Goal: Task Accomplishment & Management: Complete application form

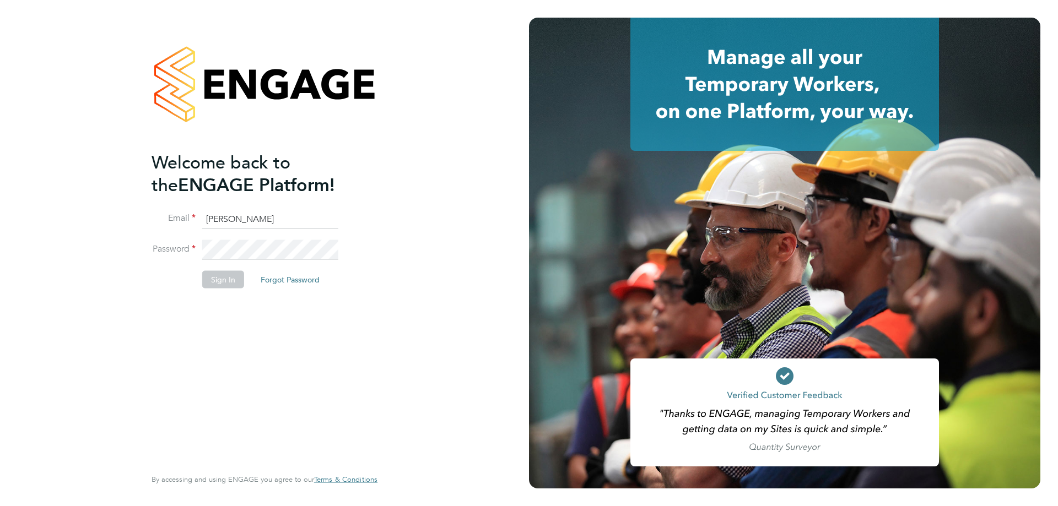
type input "Ashley.kelly@linearrecruitment.co.uk"
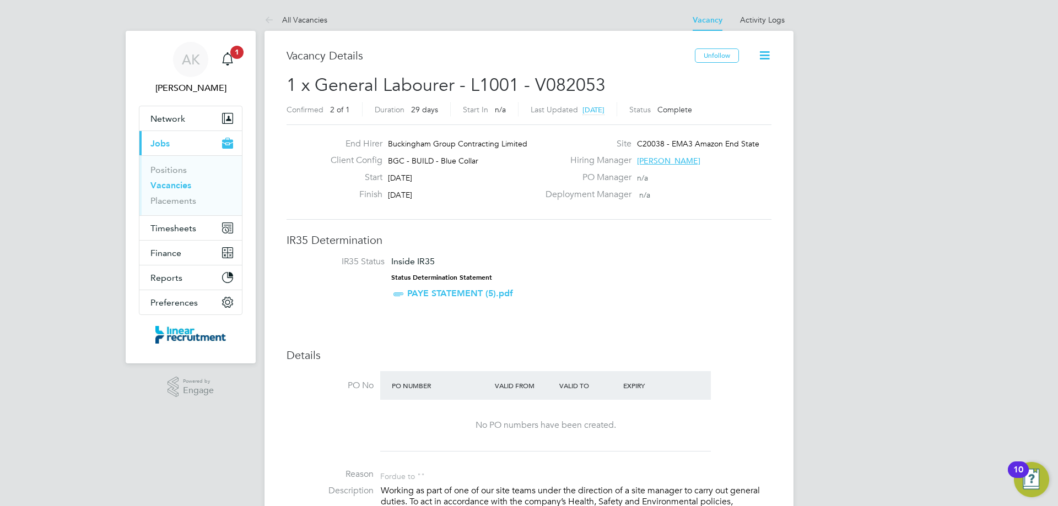
click at [177, 185] on link "Vacancies" at bounding box center [170, 185] width 41 height 10
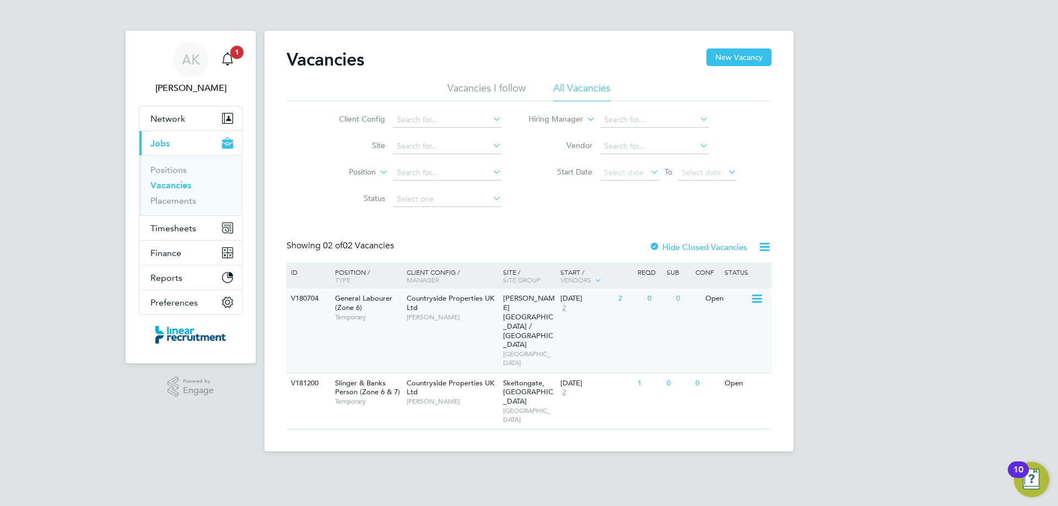
click at [443, 326] on div "Countryside Properties UK Ltd Neil Smith" at bounding box center [452, 308] width 96 height 38
click at [626, 373] on div "V181200 Slinger & Banks Person (Zone 6 & 7) Temporary Countryside Properties UK…" at bounding box center [529, 401] width 485 height 57
click at [614, 377] on div "V181200 Slinger & Banks Person (Zone 6 & 7) Temporary Countryside Properties UK…" at bounding box center [529, 401] width 485 height 57
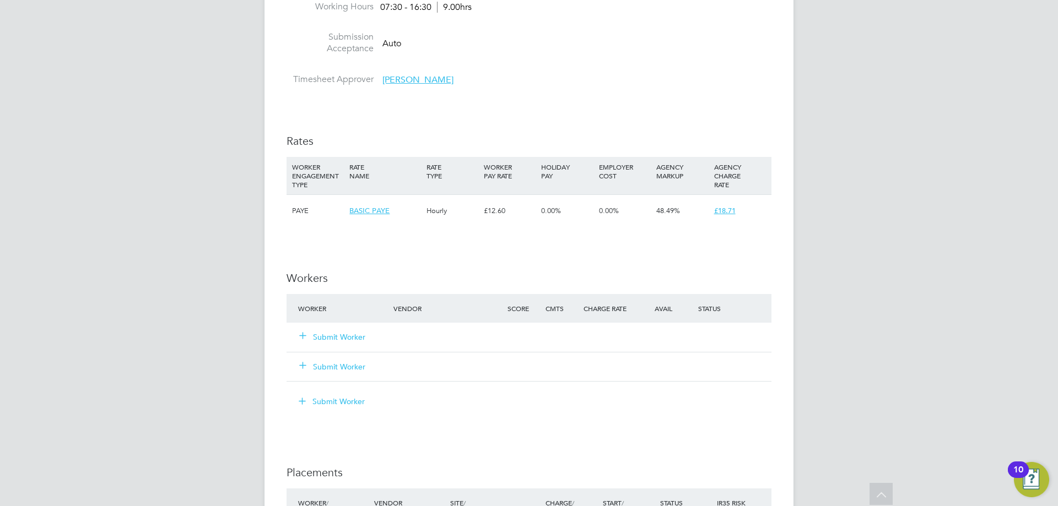
scroll to position [609, 0]
click at [350, 336] on button "Submit Worker" at bounding box center [333, 336] width 66 height 11
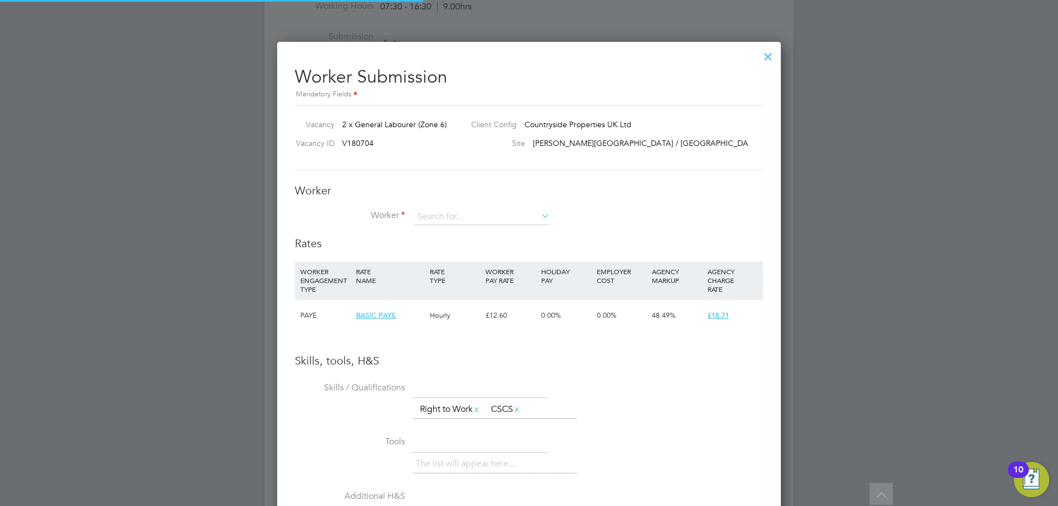
scroll to position [697, 504]
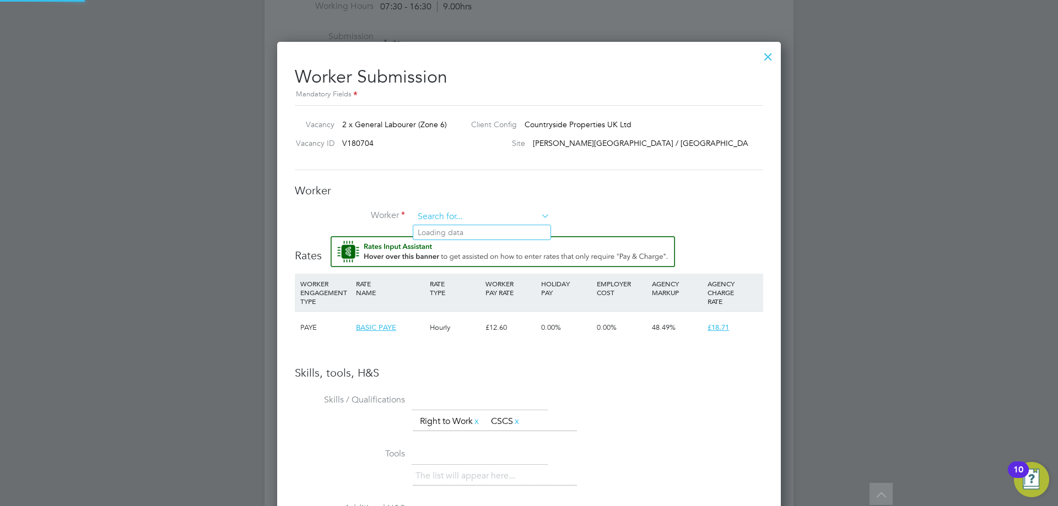
click at [470, 219] on input at bounding box center [482, 217] width 136 height 17
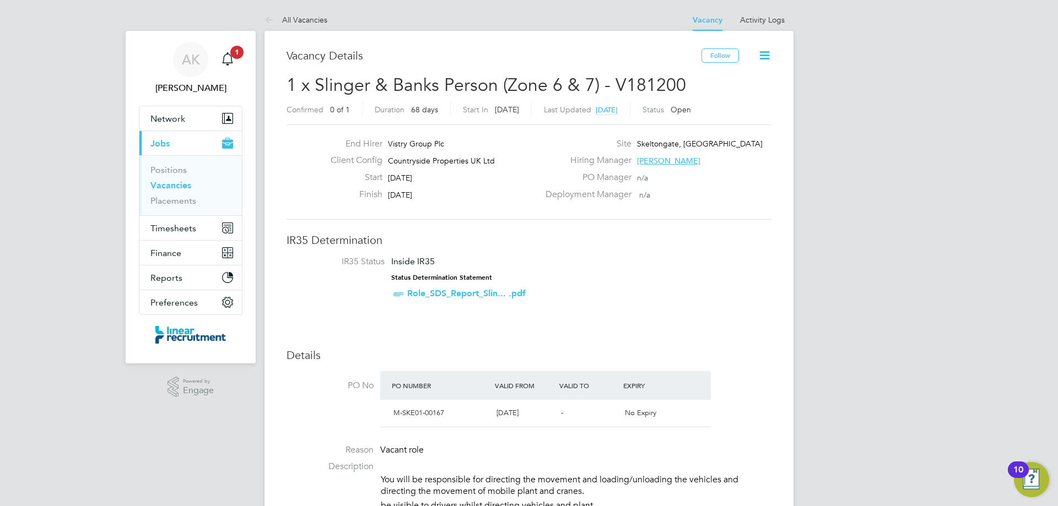
click at [546, 475] on li "You will be responsible for directing the movement and loading/unloading the ve…" at bounding box center [576, 487] width 391 height 26
click at [238, 61] on div "Main navigation" at bounding box center [228, 59] width 22 height 22
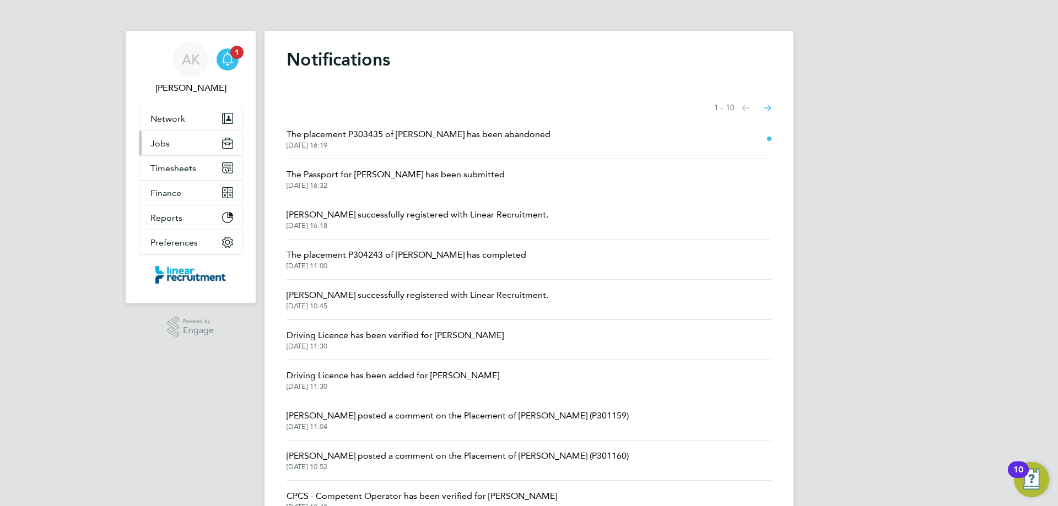
click at [182, 138] on button "Jobs" at bounding box center [190, 143] width 102 height 24
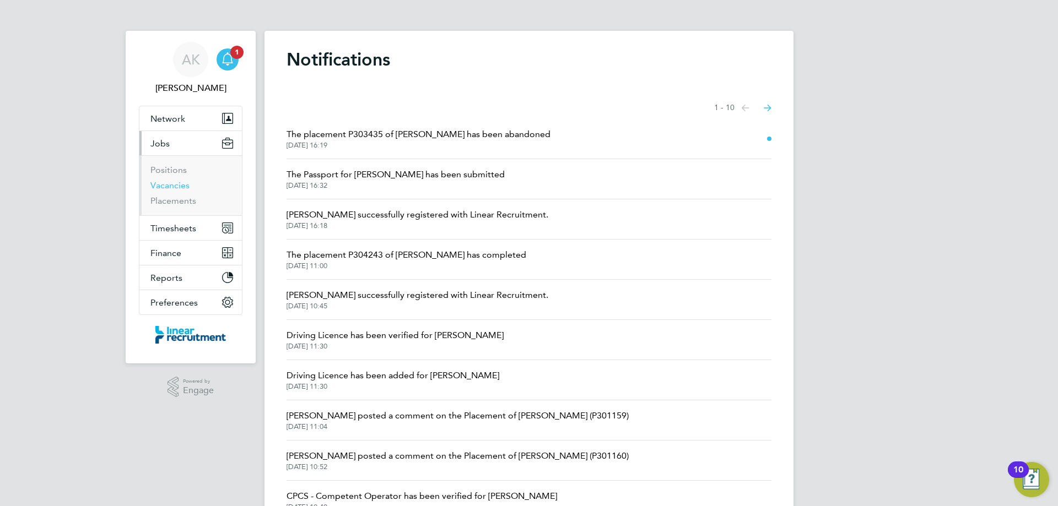
click at [168, 187] on link "Vacancies" at bounding box center [169, 185] width 39 height 10
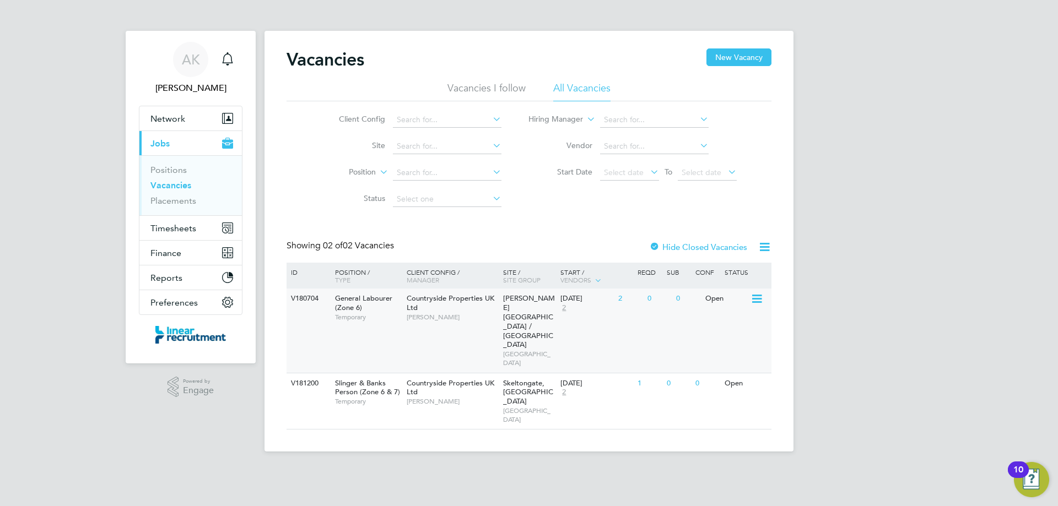
click at [450, 315] on span "Neil Smith" at bounding box center [452, 317] width 91 height 9
click at [433, 374] on div "Countryside Properties UK Ltd Jack Brunt" at bounding box center [452, 393] width 96 height 38
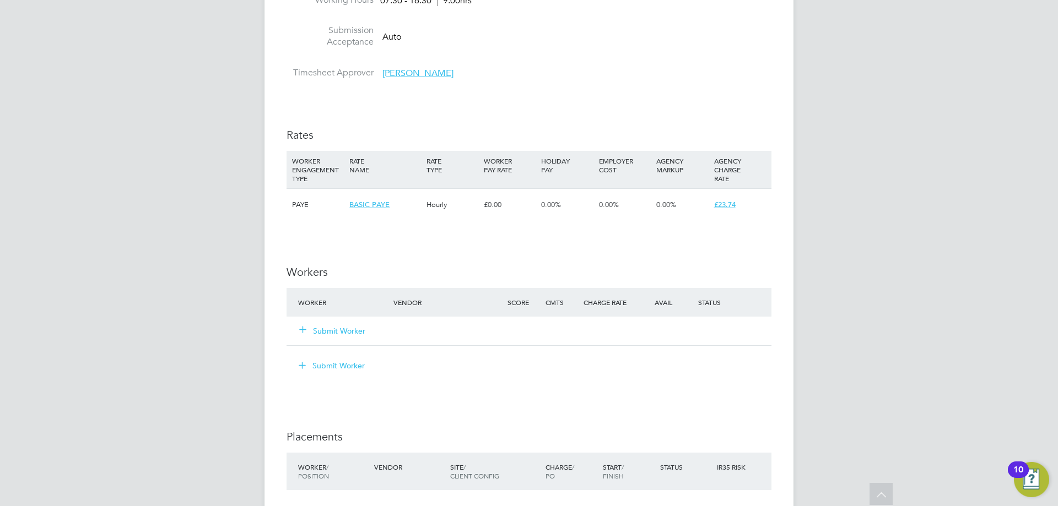
scroll to position [673, 0]
click at [346, 326] on button "Submit Worker" at bounding box center [333, 329] width 66 height 11
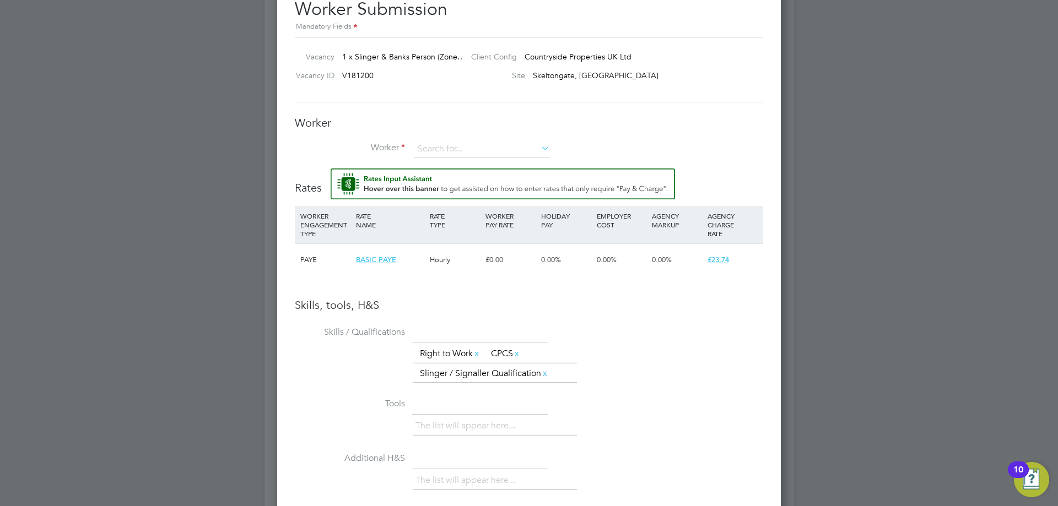
scroll to position [740, 0]
click at [512, 154] on input at bounding box center [482, 151] width 136 height 17
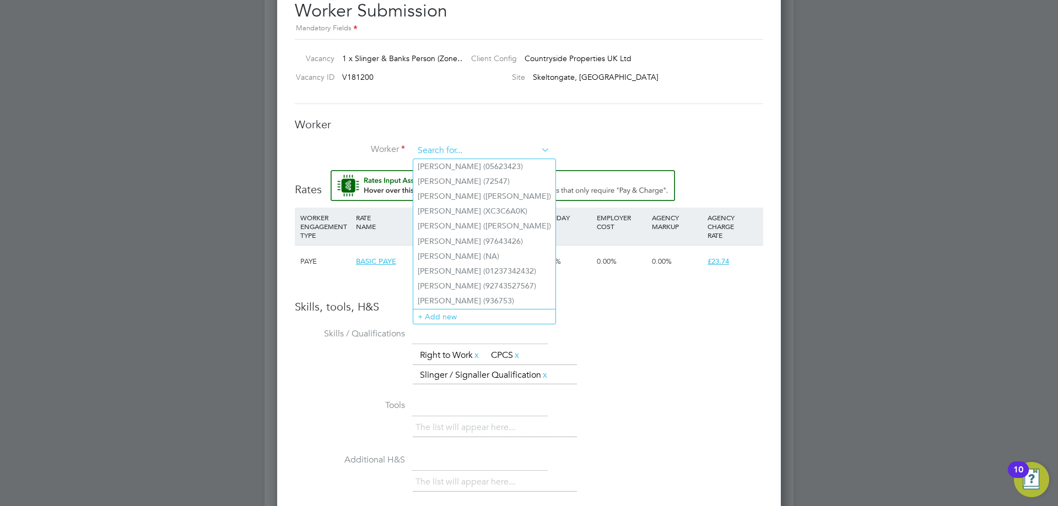
click at [456, 147] on input at bounding box center [482, 151] width 136 height 17
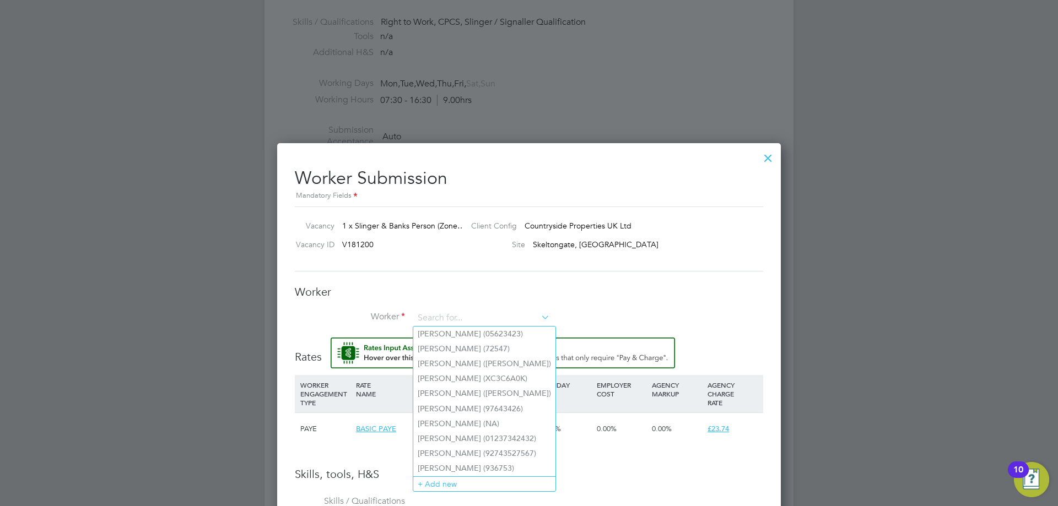
scroll to position [479, 0]
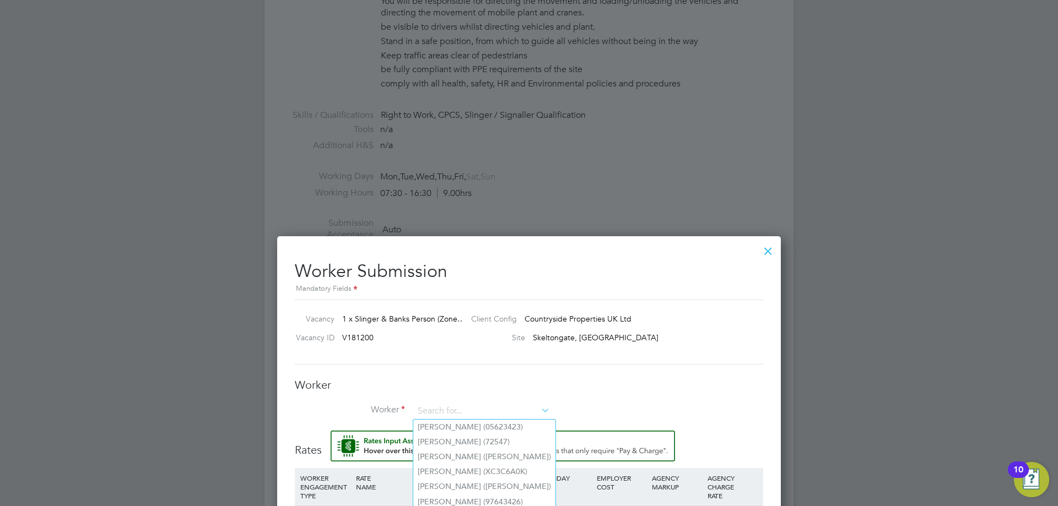
click at [765, 256] on div at bounding box center [768, 249] width 20 height 20
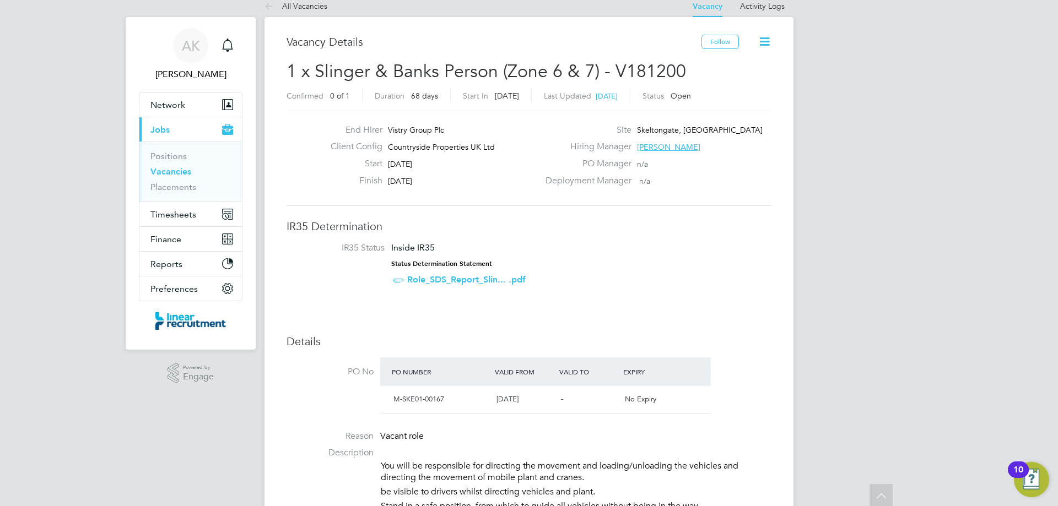
scroll to position [0, 0]
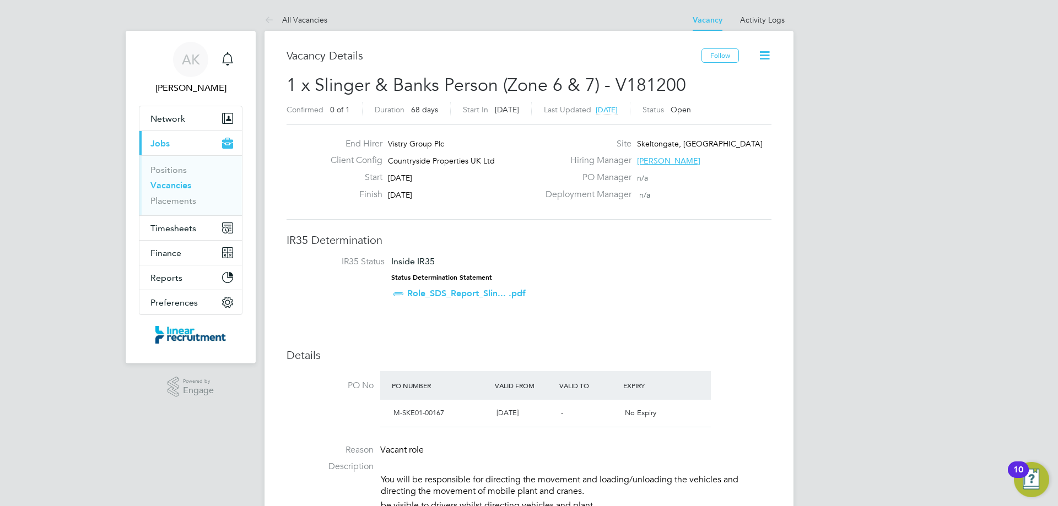
click at [165, 144] on span "Jobs" at bounding box center [159, 143] width 19 height 10
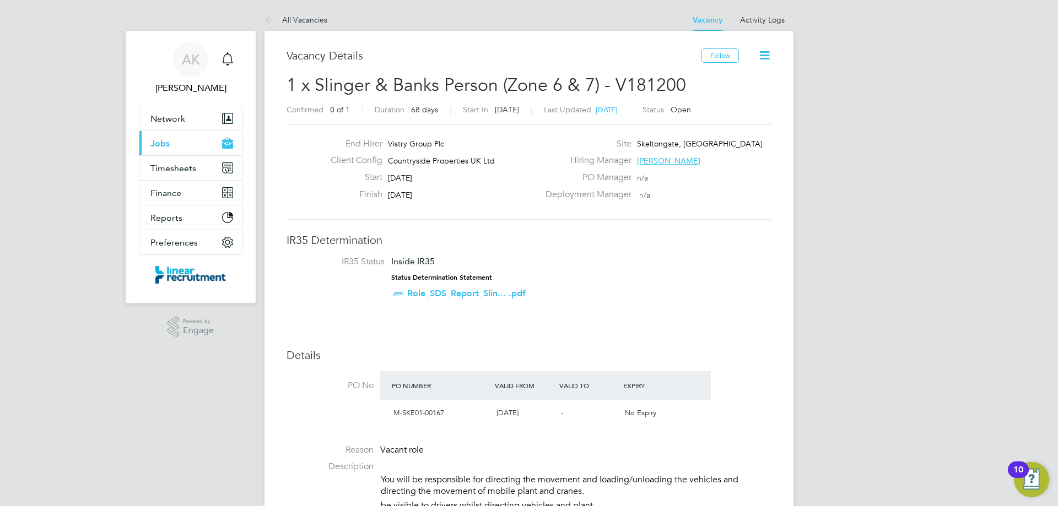
click at [170, 142] on button "Current page: Jobs" at bounding box center [190, 143] width 102 height 24
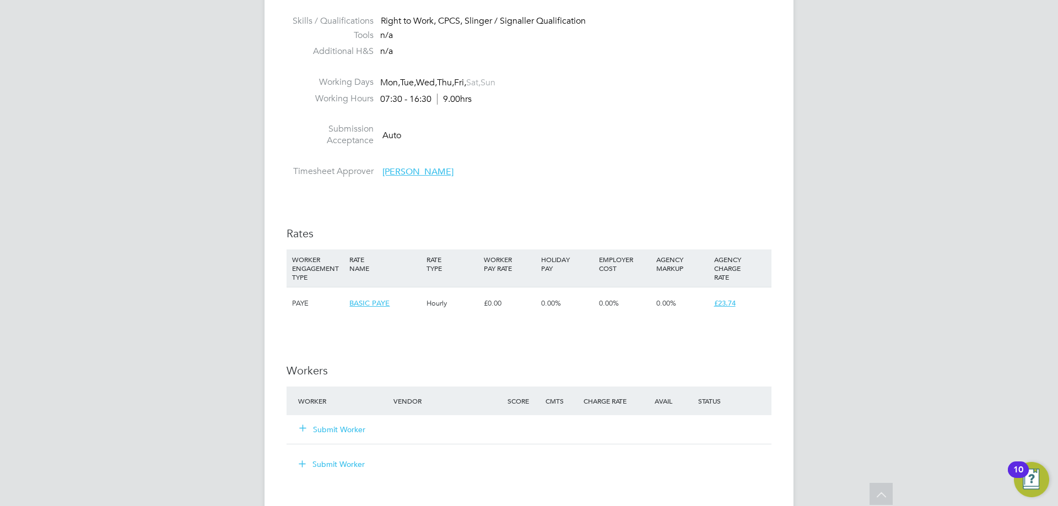
scroll to position [574, 0]
click at [334, 428] on button "Submit Worker" at bounding box center [333, 429] width 66 height 11
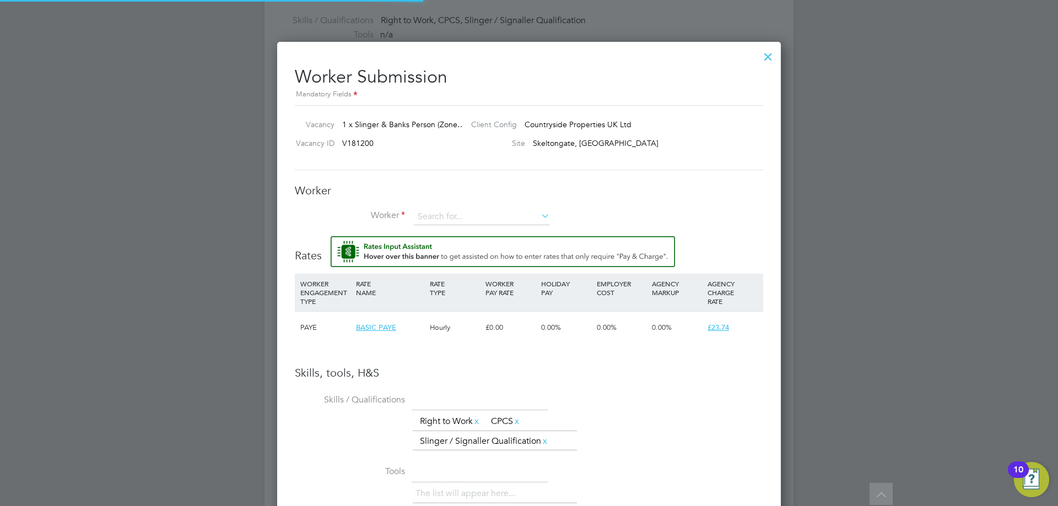
scroll to position [726, 504]
click at [539, 211] on icon at bounding box center [539, 215] width 0 height 15
click at [444, 380] on li "+ Add new" at bounding box center [484, 382] width 142 height 15
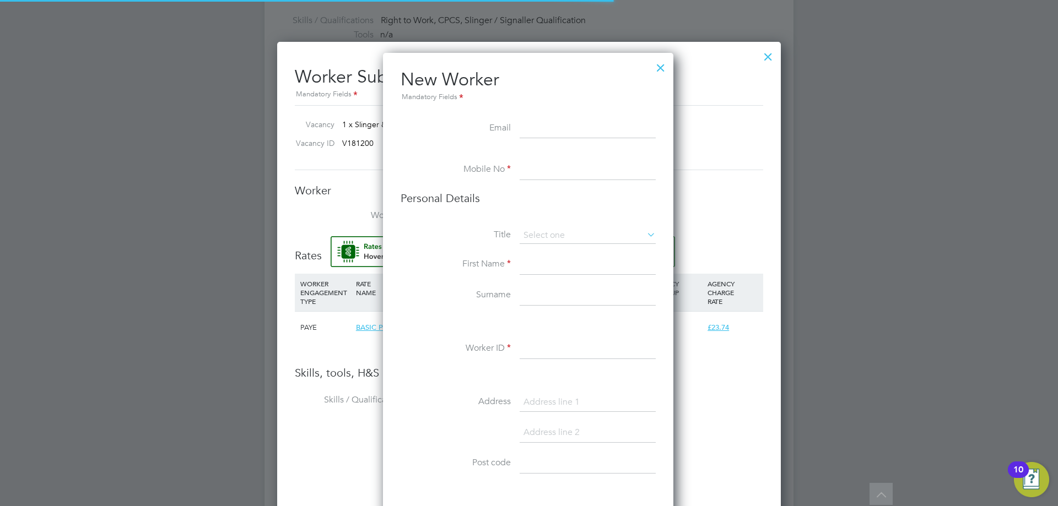
scroll to position [932, 292]
click at [537, 128] on input at bounding box center [588, 129] width 136 height 20
click at [528, 168] on input at bounding box center [588, 170] width 136 height 20
click at [528, 163] on input at bounding box center [588, 170] width 136 height 20
type input "07730719717"
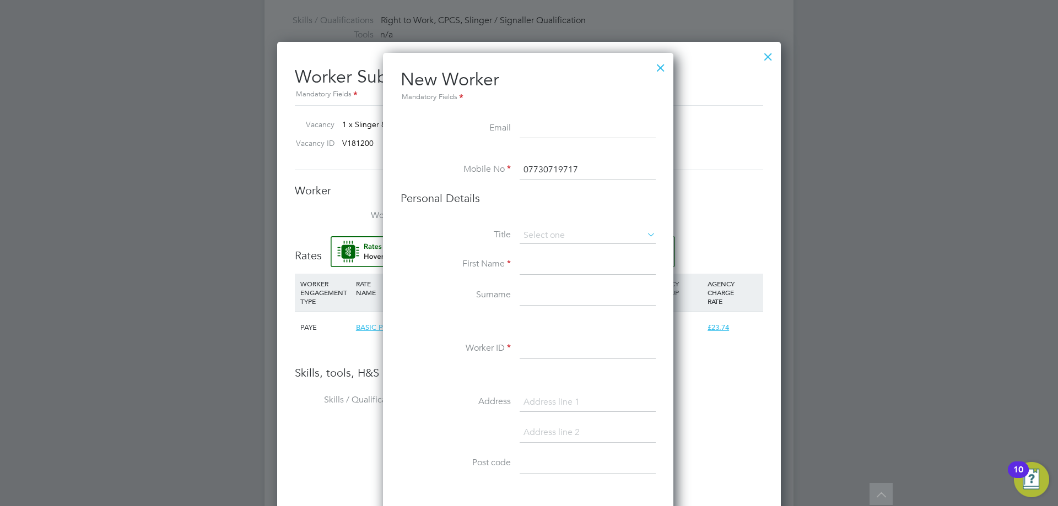
click at [545, 264] on input at bounding box center [588, 265] width 136 height 20
click at [559, 229] on input at bounding box center [588, 236] width 136 height 17
click at [555, 255] on li "Mr" at bounding box center [587, 251] width 137 height 14
type input "Mr"
click at [551, 267] on input at bounding box center [588, 265] width 136 height 20
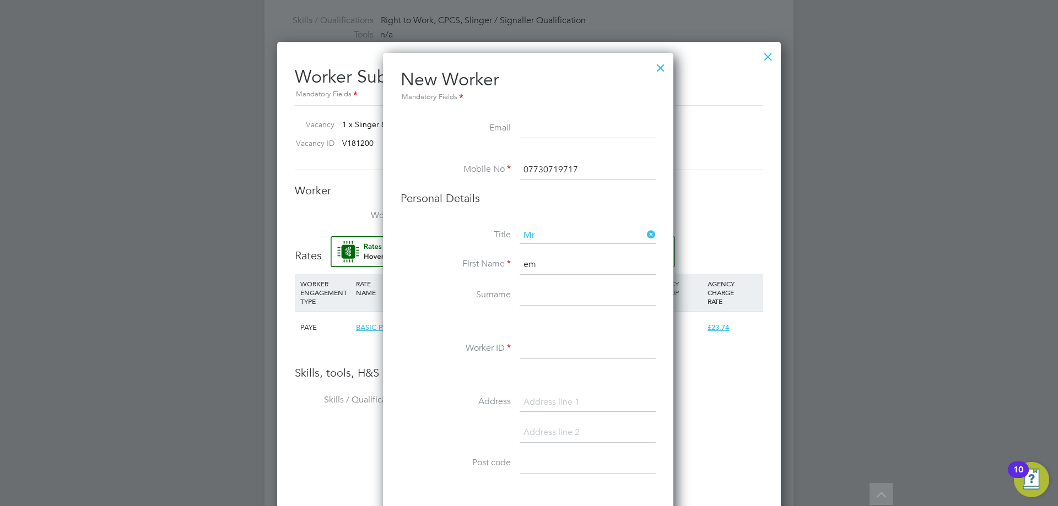
type input "e"
type input "[PERSON_NAME]"
click at [543, 295] on input at bounding box center [588, 296] width 136 height 20
type input "Okoye"
click at [530, 350] on input at bounding box center [588, 349] width 136 height 20
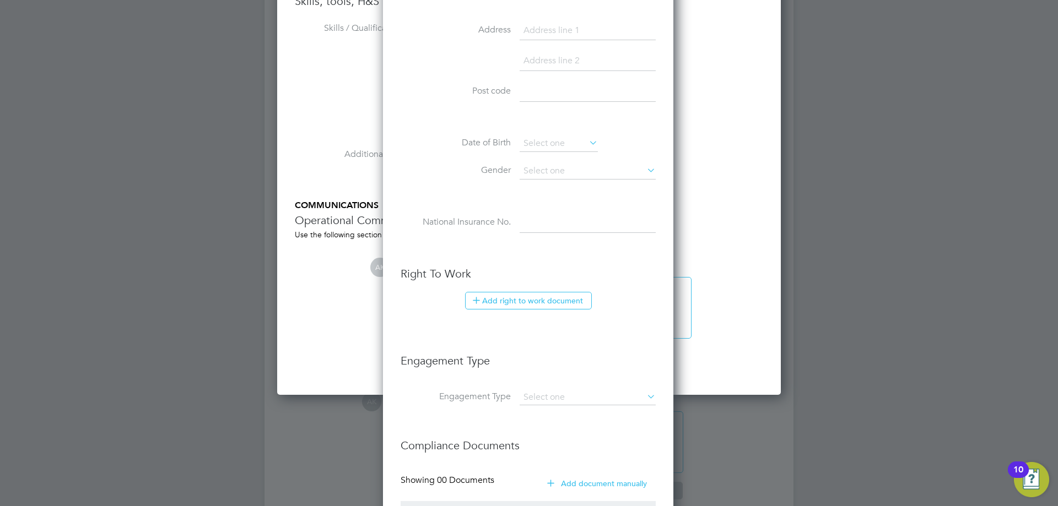
scroll to position [1051, 0]
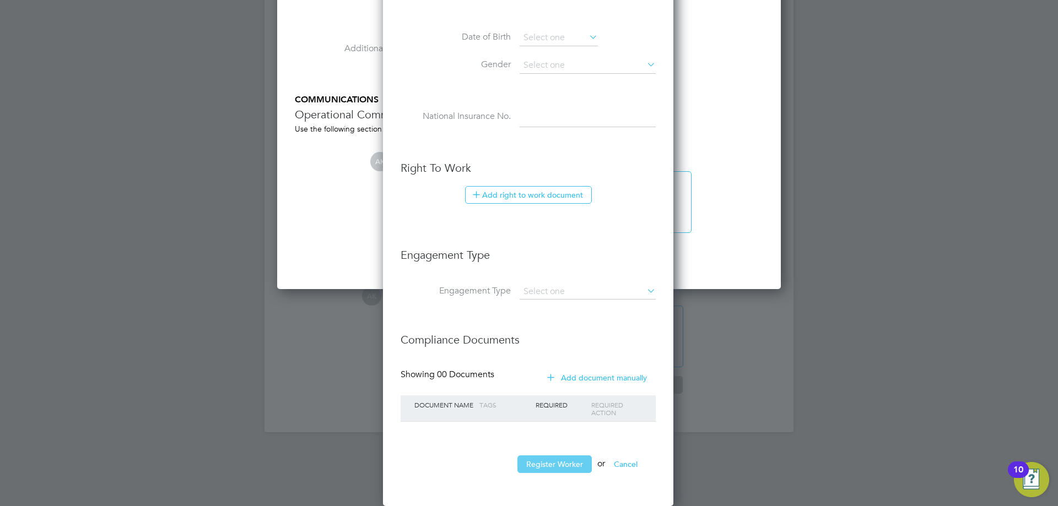
type input "62537"
click at [556, 466] on button "Register Worker" at bounding box center [554, 465] width 74 height 18
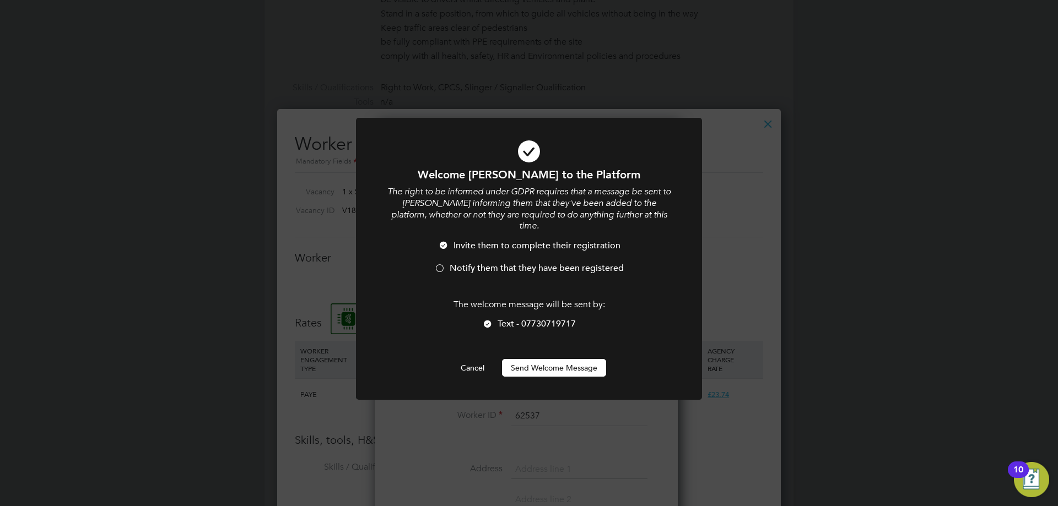
click at [548, 359] on button "Send Welcome Message" at bounding box center [554, 368] width 104 height 18
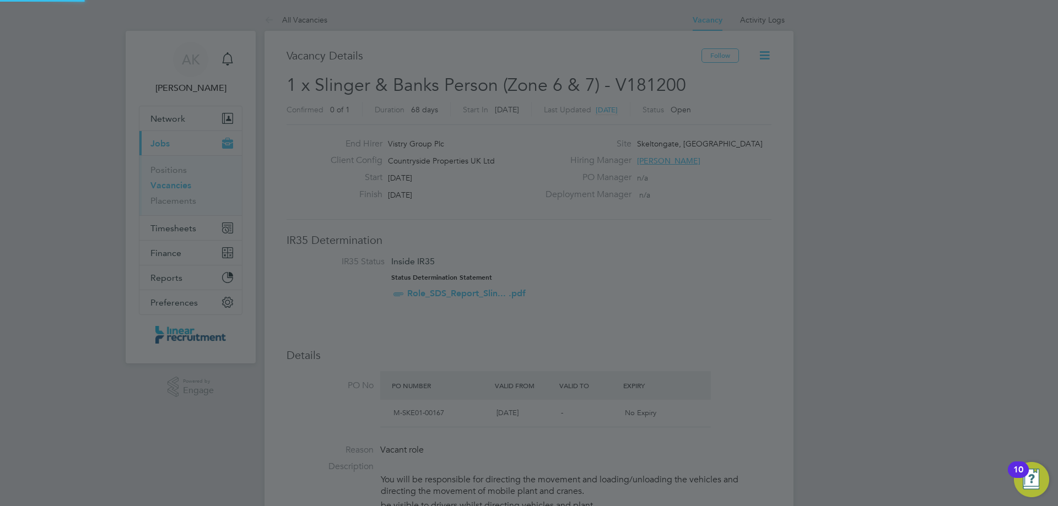
scroll to position [506, 0]
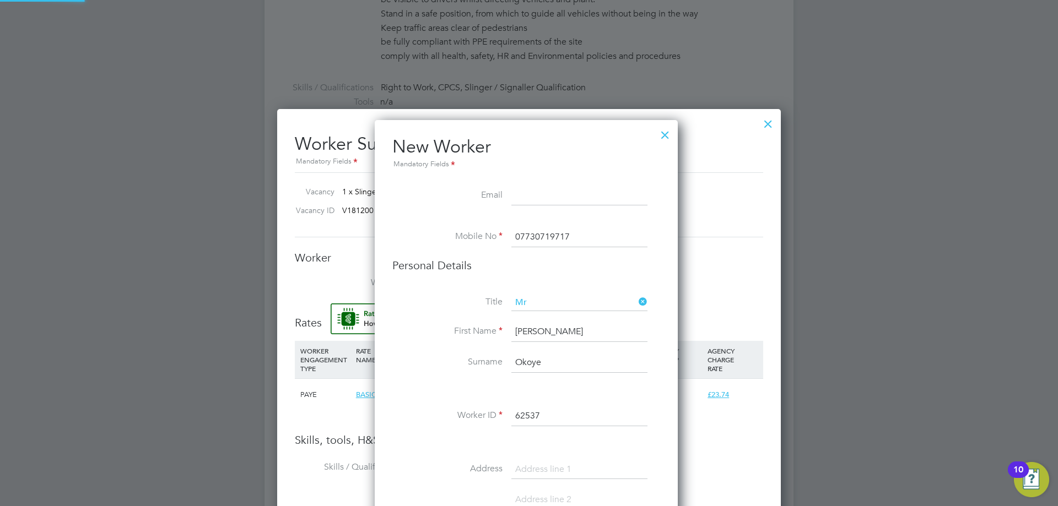
type input "[PERSON_NAME] (62537)"
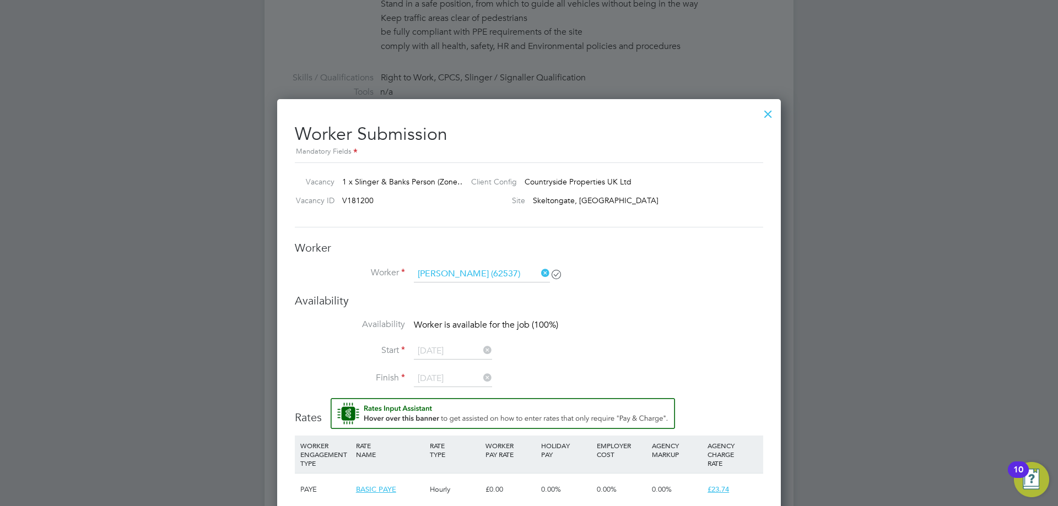
scroll to position [516, 0]
click at [769, 113] on div at bounding box center [768, 112] width 20 height 20
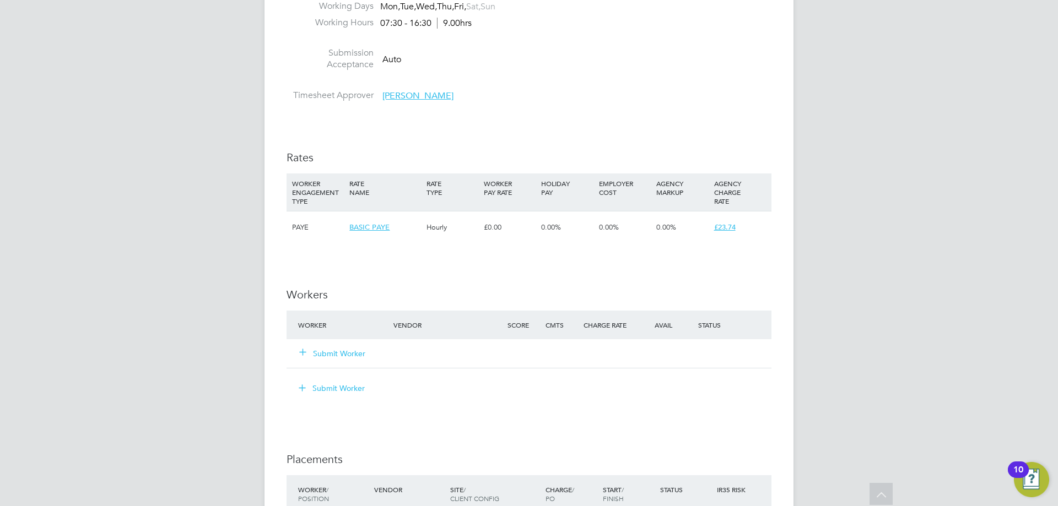
scroll to position [653, 0]
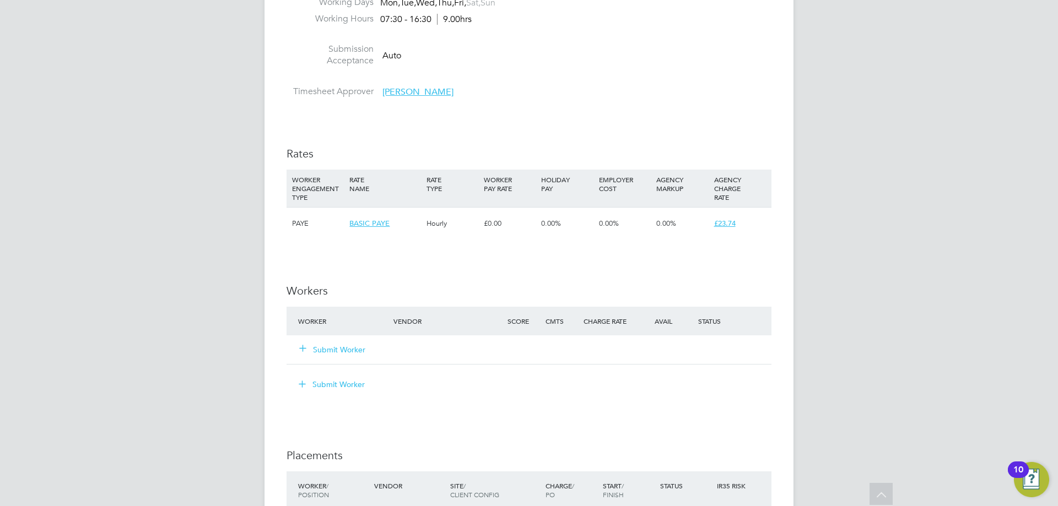
click at [355, 350] on button "Submit Worker" at bounding box center [333, 349] width 66 height 11
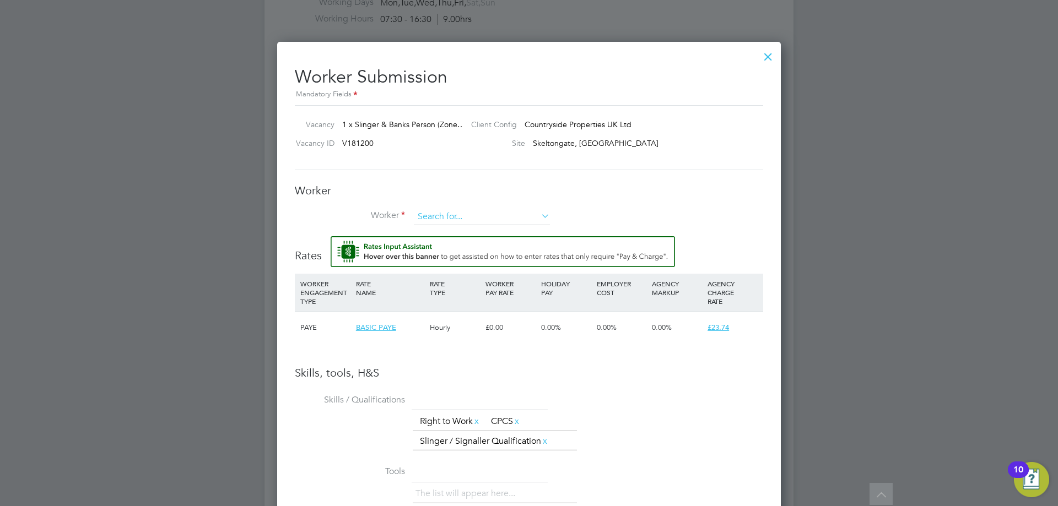
click at [455, 214] on input at bounding box center [482, 217] width 136 height 17
click at [455, 260] on li "[PERSON_NAME] (62537)" at bounding box center [481, 262] width 137 height 15
type input "[PERSON_NAME] (62537)"
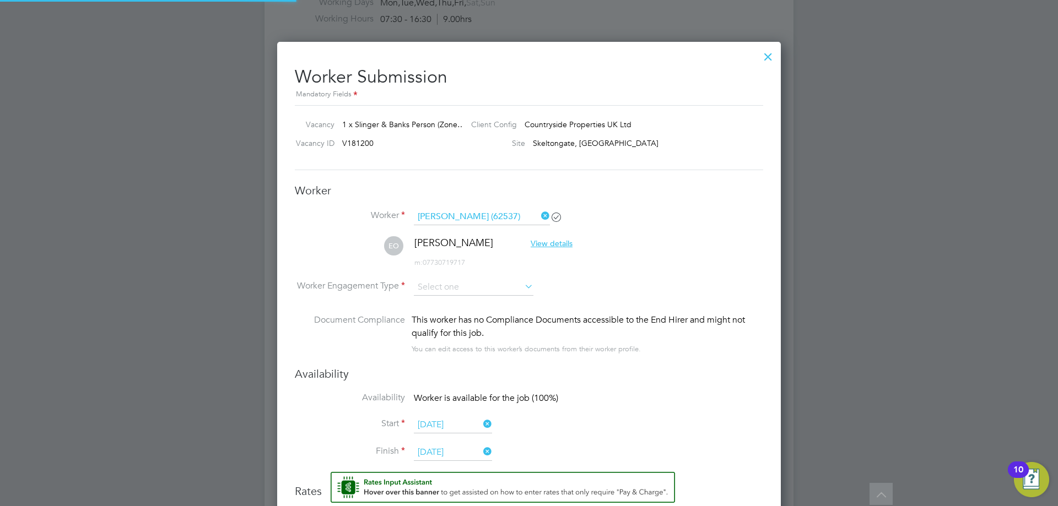
scroll to position [962, 504]
click at [488, 289] on input at bounding box center [474, 287] width 120 height 17
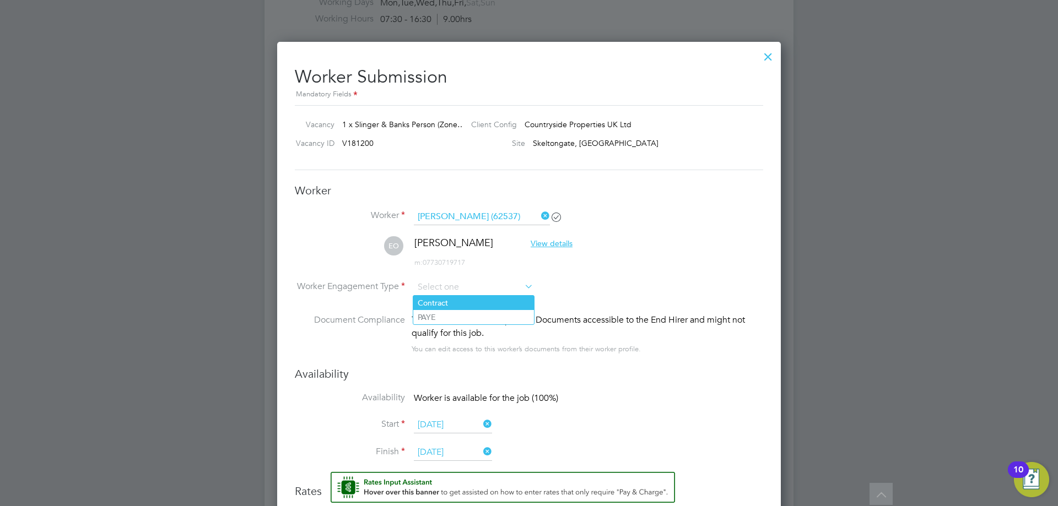
click at [468, 305] on li "Contract" at bounding box center [473, 303] width 121 height 14
type input "Contract"
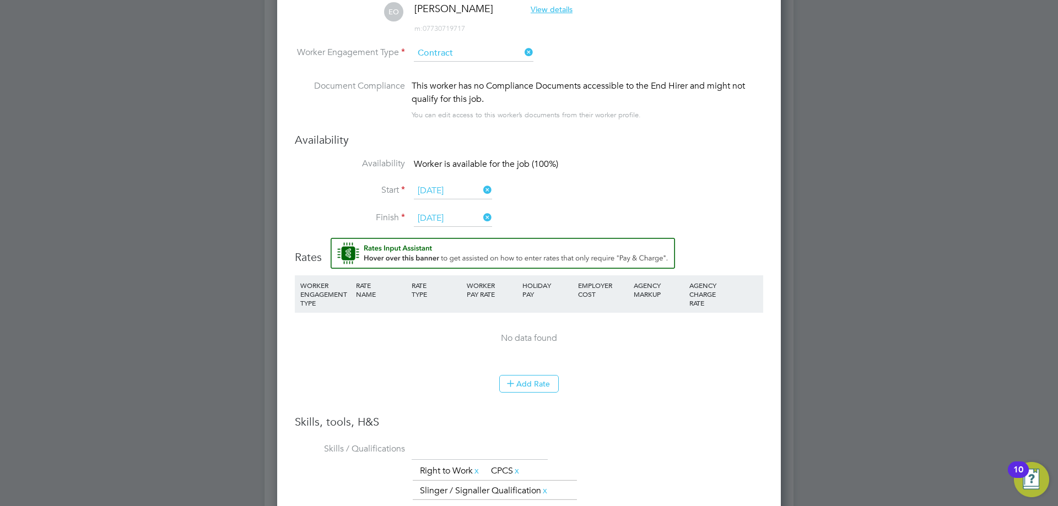
scroll to position [924, 0]
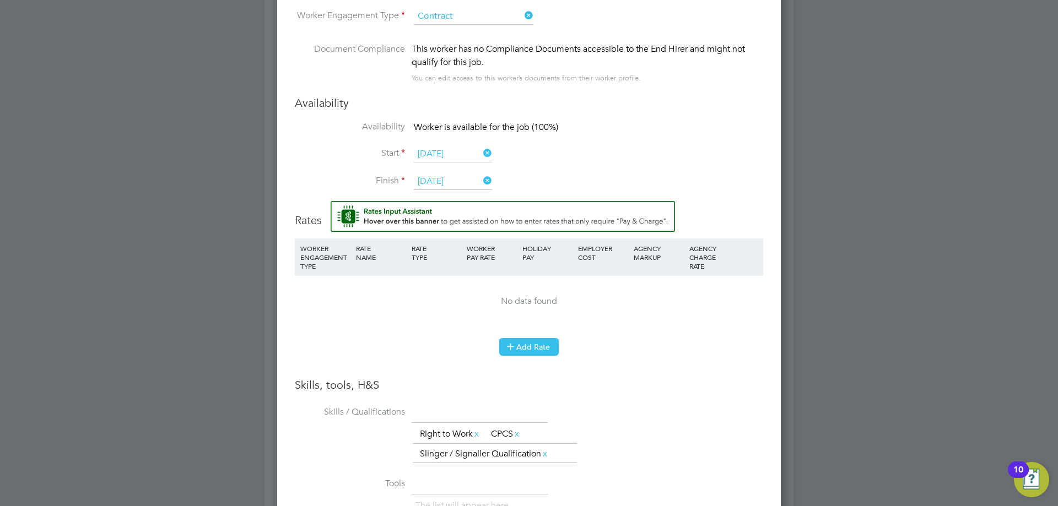
click at [539, 348] on button "Add Rate" at bounding box center [529, 347] width 60 height 18
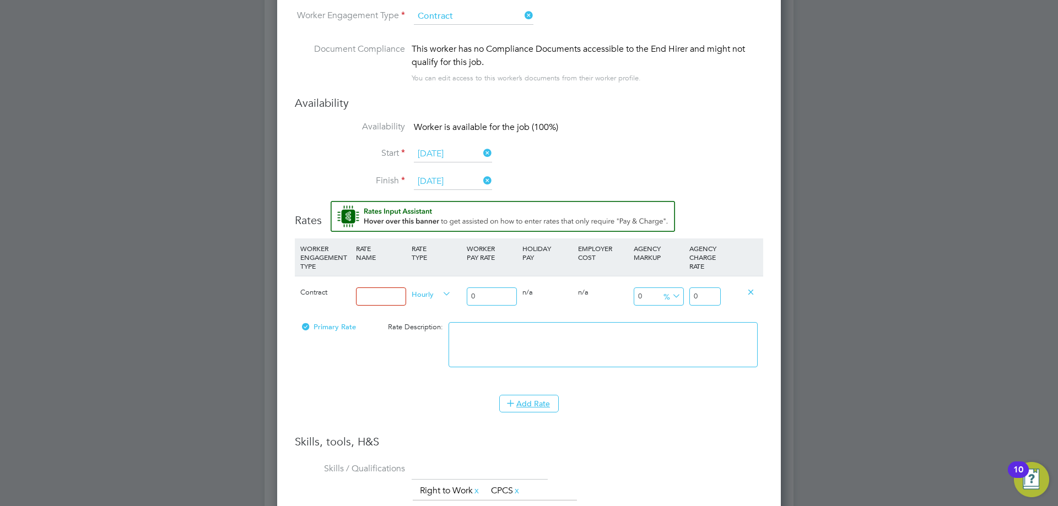
click at [402, 297] on input at bounding box center [381, 297] width 50 height 18
type input "BASIC"
click at [483, 292] on input "0" at bounding box center [492, 297] width 50 height 18
type input "1"
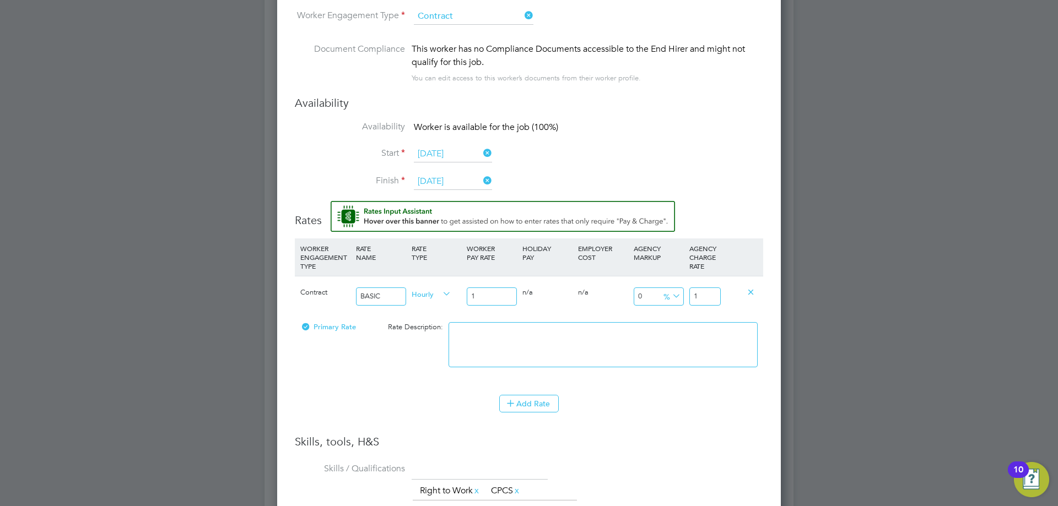
type input "17"
click at [657, 298] on input "0" at bounding box center [659, 297] width 50 height 18
click at [709, 293] on input "17" at bounding box center [704, 297] width 31 height 18
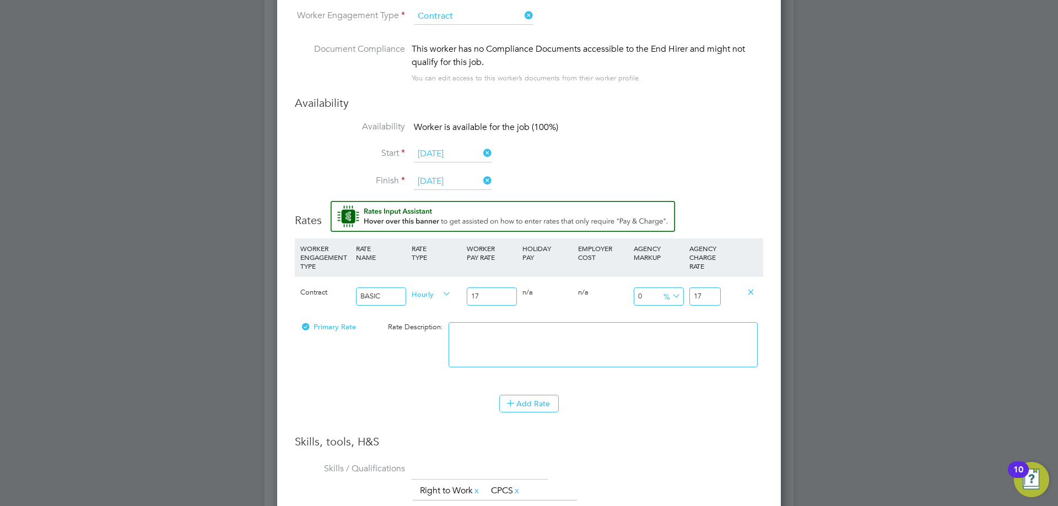
type input "-94.11764705882354"
type input "1"
type input "-88.23529411764706"
type input "2"
type input "35.294117647058826"
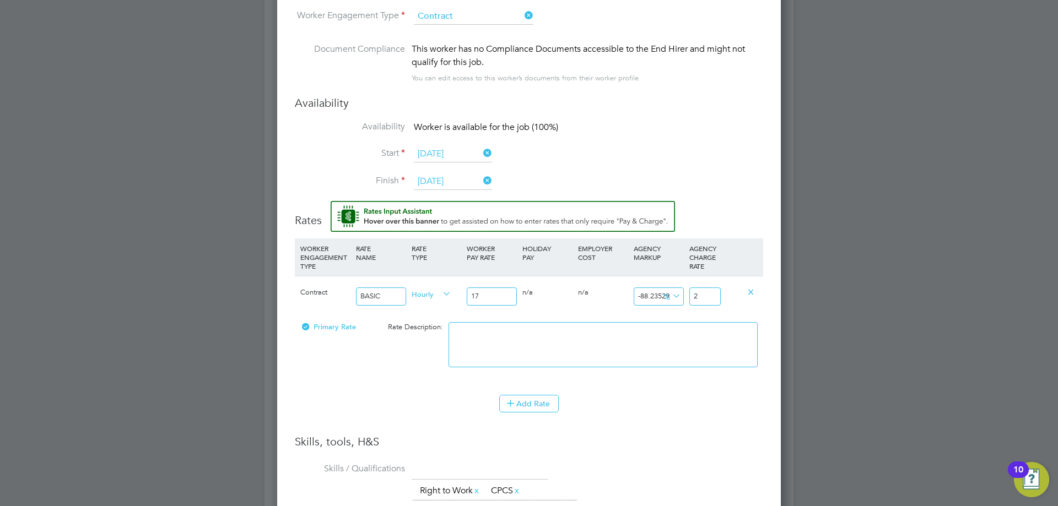
type input "23"
type input "39.411764705882355"
type input "23.7"
type input "39.64705882352941"
type input "23.74"
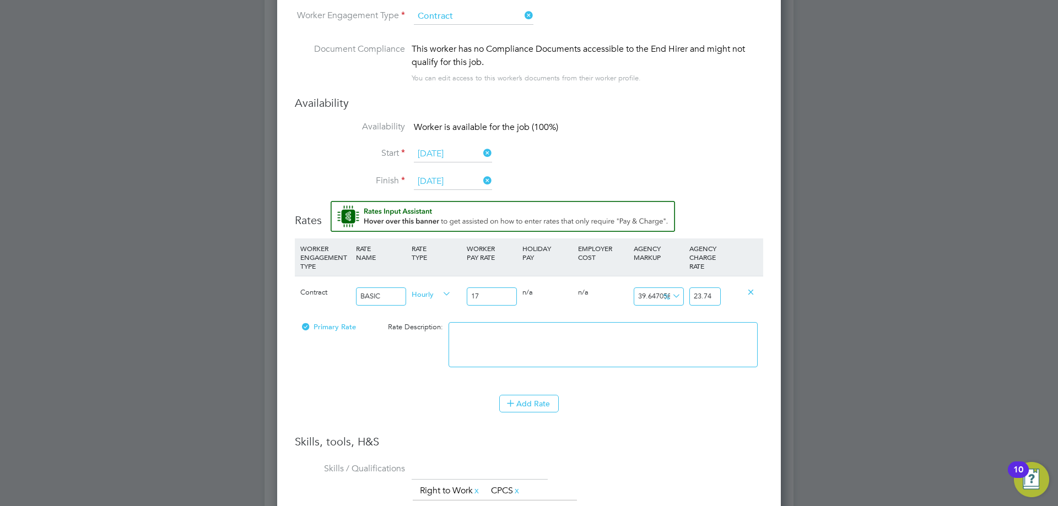
click at [715, 413] on div "Add Rate" at bounding box center [529, 404] width 468 height 18
click at [626, 411] on div "Add Rate" at bounding box center [529, 404] width 468 height 18
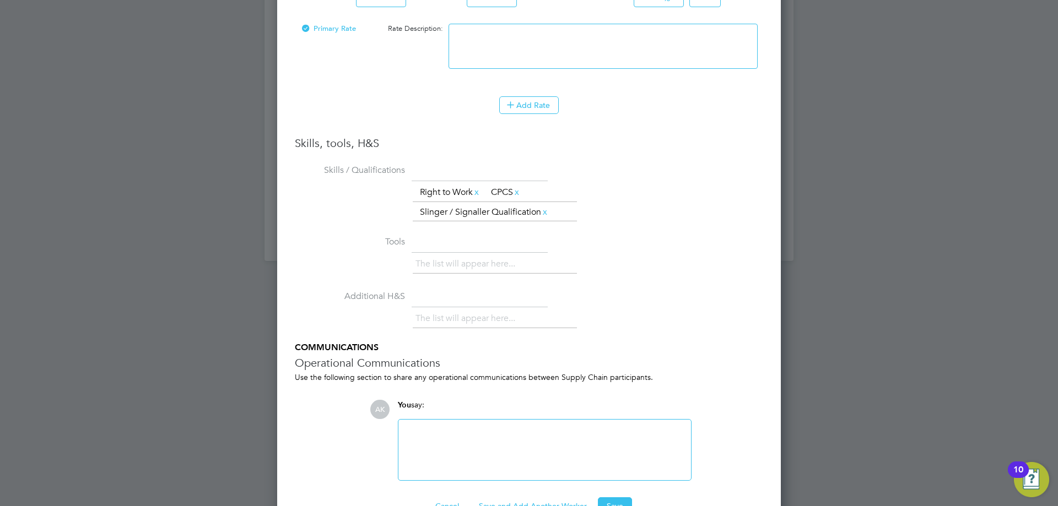
scroll to position [1254, 0]
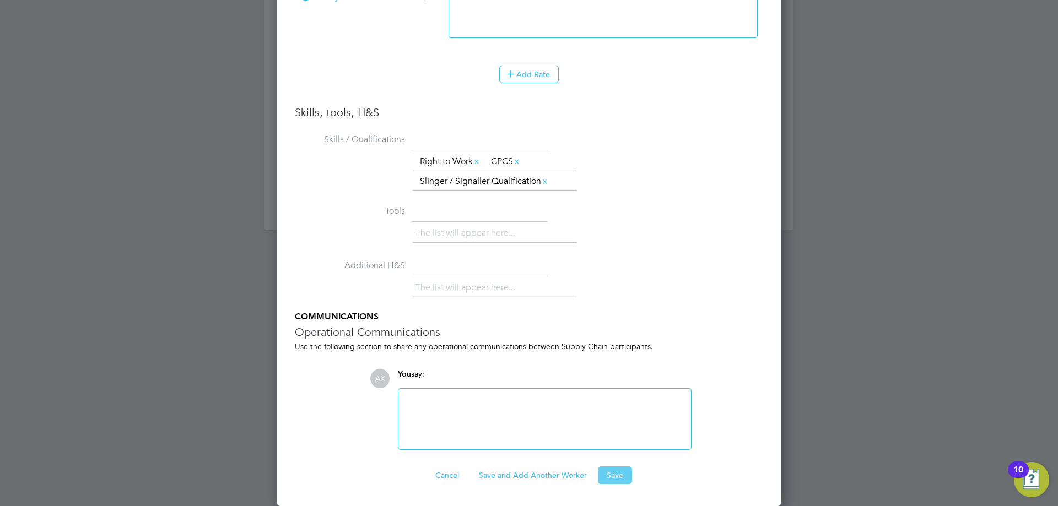
click at [617, 479] on button "Save" at bounding box center [615, 476] width 34 height 18
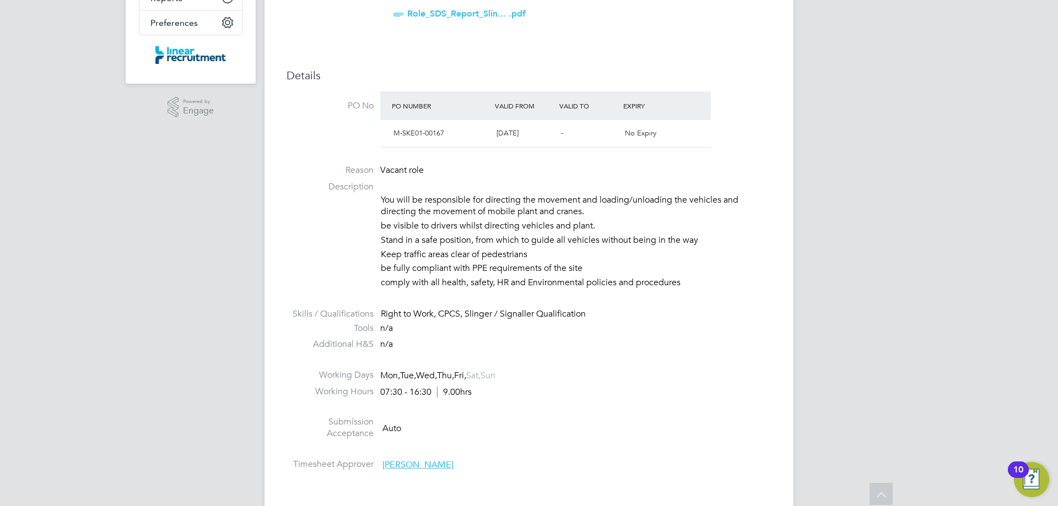
scroll to position [0, 0]
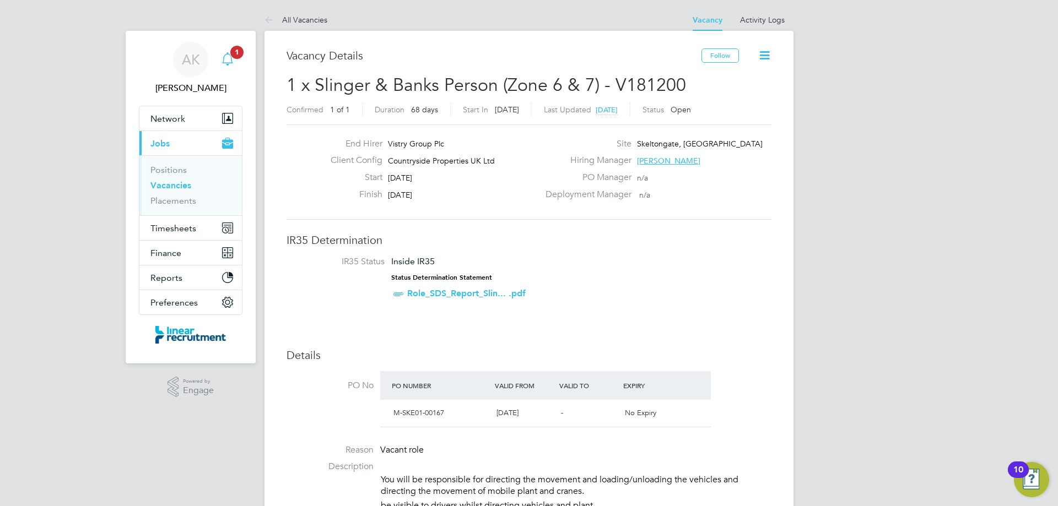
click at [225, 58] on icon "Main navigation" at bounding box center [227, 58] width 13 height 13
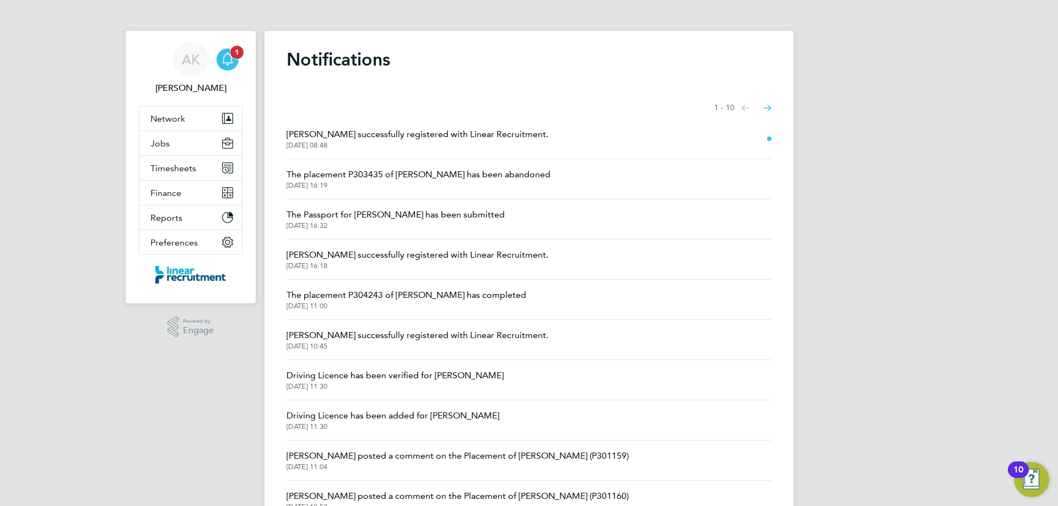
click at [233, 63] on icon "Main navigation" at bounding box center [227, 58] width 13 height 13
